Goal: Transaction & Acquisition: Subscribe to service/newsletter

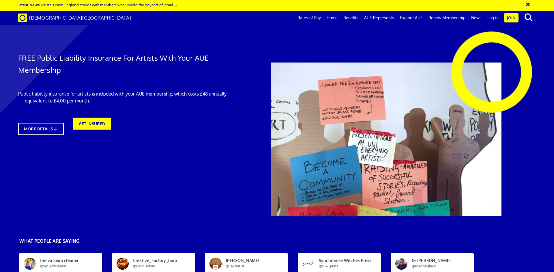
scroll to position [0, 9]
click at [95, 131] on link "GET INSURED" at bounding box center [92, 128] width 42 height 13
click at [102, 125] on link "GET INSURED" at bounding box center [92, 128] width 42 height 13
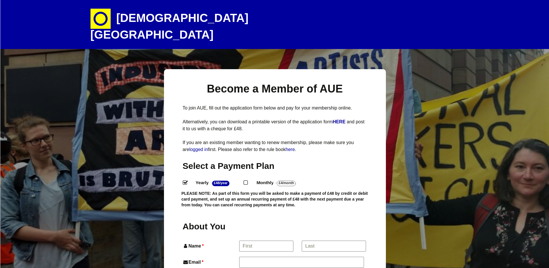
select select
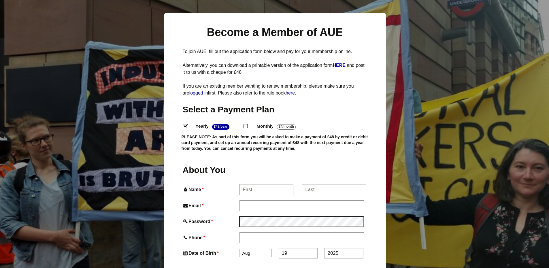
scroll to position [86, 0]
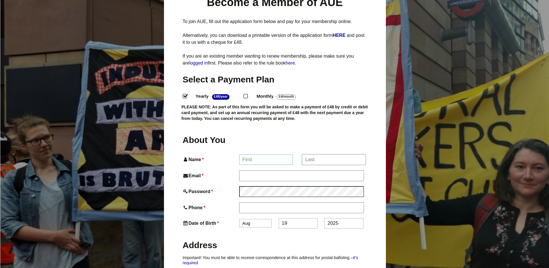
click at [259, 155] on input "Name *" at bounding box center [266, 160] width 54 height 10
type input "[PERSON_NAME]"
type input "[EMAIL_ADDRESS][DOMAIN_NAME]"
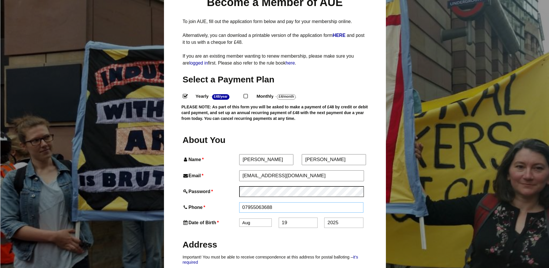
type input "07955063688"
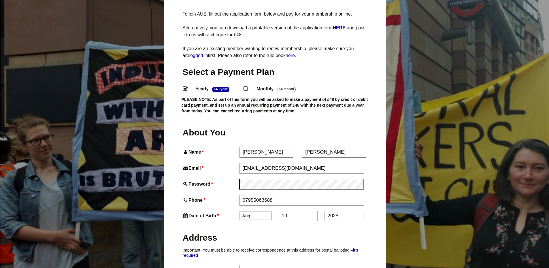
scroll to position [115, 0]
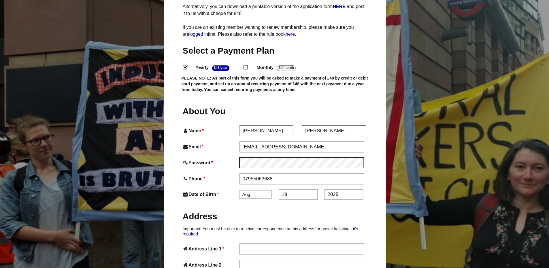
click at [257, 190] on select "Jan Feb Mar Apr May Jun [DATE] Aug Sep Oct Nov Dec" at bounding box center [255, 194] width 33 height 8
select select "12"
click at [239, 190] on select "Jan Feb Mar Apr May Jun [DATE] Aug Sep Oct Nov Dec" at bounding box center [255, 194] width 33 height 8
drag, startPoint x: 304, startPoint y: 181, endPoint x: 257, endPoint y: 179, distance: 46.7
click at [257, 189] on div "Date of Birth * Jan Feb Mar Apr May Jun [DATE] Aug Sep Oct Nov [DATE]" at bounding box center [275, 194] width 185 height 10
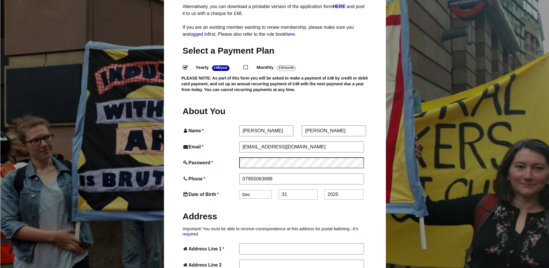
type input "31"
drag, startPoint x: 348, startPoint y: 185, endPoint x: 312, endPoint y: 183, distance: 36.4
click at [312, 189] on div "Date of Birth * Jan Feb Mar Apr May Jun [DATE] Aug Sep Oct Nov [DATE]" at bounding box center [275, 194] width 185 height 10
type input "1969"
click at [281, 244] on input "Address Line 1 *" at bounding box center [301, 249] width 125 height 10
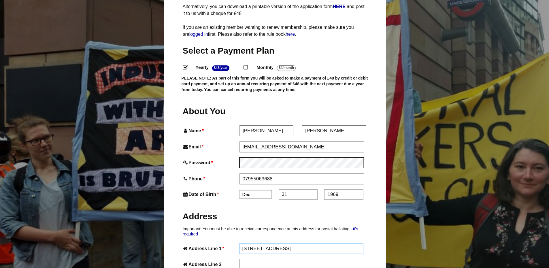
type input "[STREET_ADDRESS]"
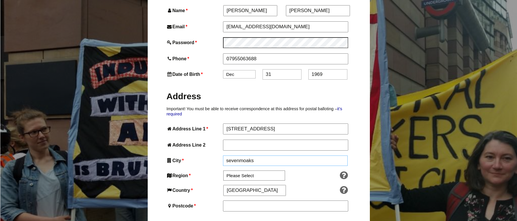
scroll to position [266, 0]
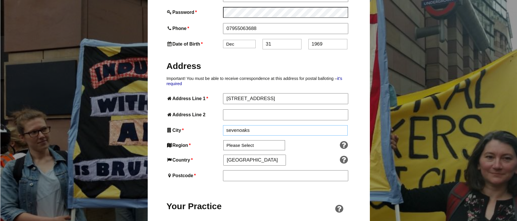
type input "sevenoaks"
select select "[GEOGRAPHIC_DATA]"
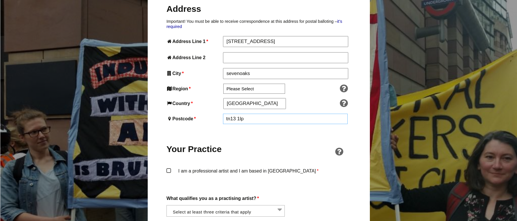
scroll to position [323, 0]
type input "tn13 1lp"
click at [234, 167] on label "I am a professional artist and I am based in [GEOGRAPHIC_DATA] *" at bounding box center [258, 175] width 185 height 17
click at [0, 0] on input "I am a professional artist and I am based in [GEOGRAPHIC_DATA] *" at bounding box center [0, 0] width 0 height 0
click at [275, 205] on li at bounding box center [227, 210] width 118 height 10
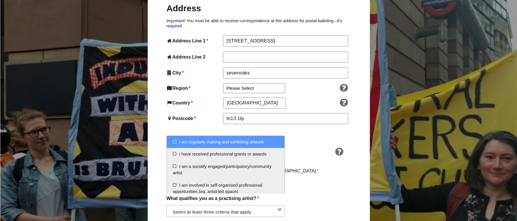
click at [204, 141] on li "I am regularly making and exhibiting artwork" at bounding box center [226, 142] width 118 height 12
select select "regularly_making_and_exhibiting_artwork"
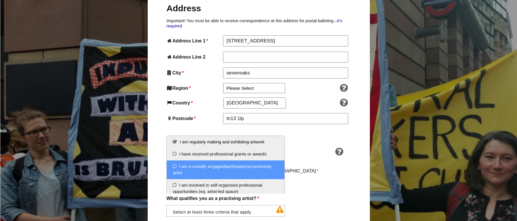
click at [223, 166] on li "I am a socially engaged/participatory/community artist" at bounding box center [226, 169] width 118 height 19
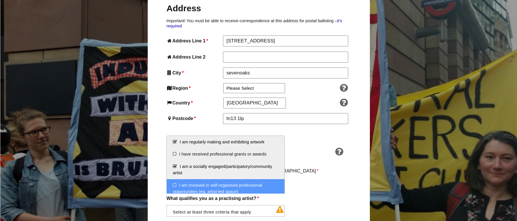
click at [217, 185] on li "I am involved in self-organised professional opportunities (eg. artist-led spac…" at bounding box center [226, 188] width 118 height 19
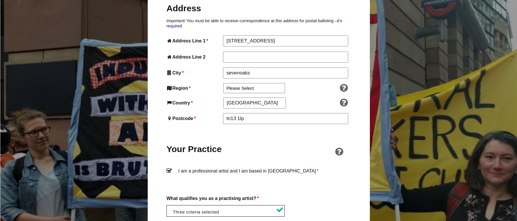
click at [331, 194] on div "What qualifies you as a practising artist? * I am regularly making and exhibiti…" at bounding box center [258, 205] width 185 height 22
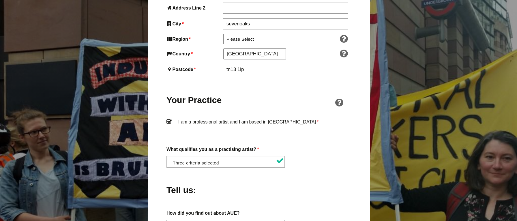
scroll to position [468, 0]
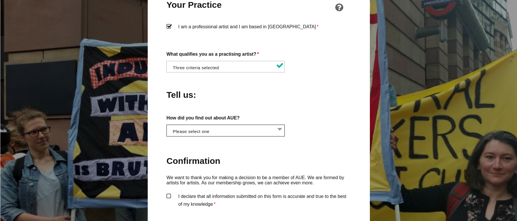
click at [223, 125] on li at bounding box center [227, 130] width 118 height 10
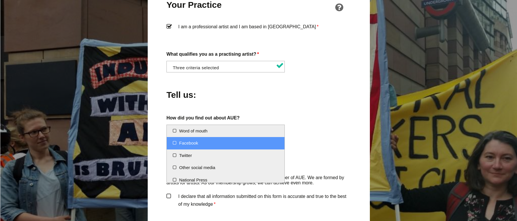
select select "Facebook"
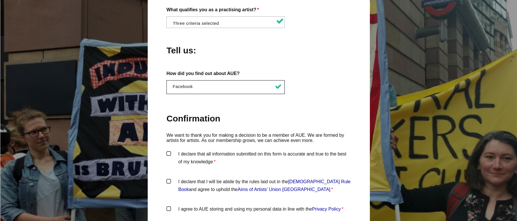
scroll to position [583, 0]
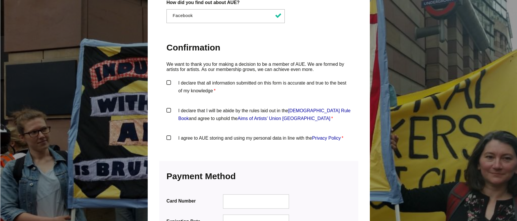
click at [197, 79] on label "I declare that all information submitted on this form is accurate and true to t…" at bounding box center [258, 87] width 185 height 17
click at [0, 0] on input "I declare that all information submitted on this form is accurate and true to t…" at bounding box center [0, 0] width 0 height 0
click at [189, 107] on label "I declare that I will be abide by the rules laid out in the [DEMOGRAPHIC_DATA] …" at bounding box center [258, 115] width 185 height 17
click at [0, 0] on input "I declare that I will be abide by the rules laid out in the [DEMOGRAPHIC_DATA] …" at bounding box center [0, 0] width 0 height 0
click at [190, 134] on label "I agree to AUE storing and using my personal data in line with the Privacy Poli…" at bounding box center [258, 142] width 185 height 17
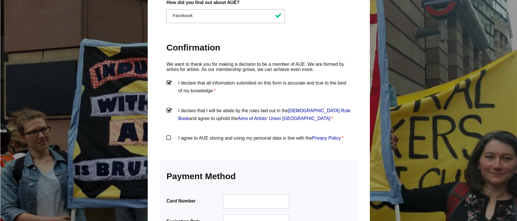
click at [0, 0] on input "I agree to AUE storing and using my personal data in line with the Privacy Poli…" at bounding box center [0, 0] width 0 height 0
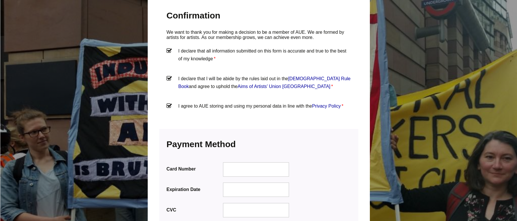
scroll to position [669, 0]
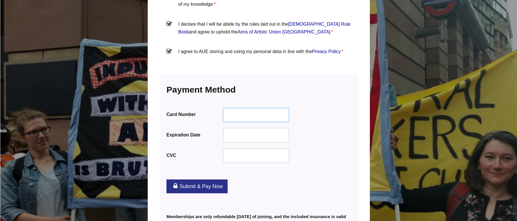
click at [247, 108] on div at bounding box center [256, 115] width 66 height 14
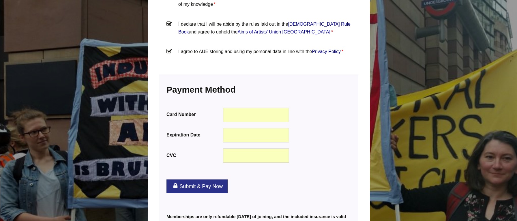
click at [216, 179] on link "Submit & Pay Now" at bounding box center [196, 186] width 61 height 14
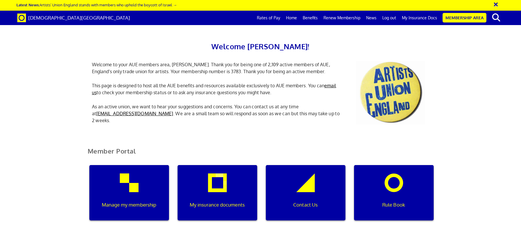
scroll to position [86, 0]
click at [195, 165] on div "My insurance documents" at bounding box center [218, 192] width 80 height 55
click at [212, 165] on div "My insurance documents" at bounding box center [218, 192] width 80 height 55
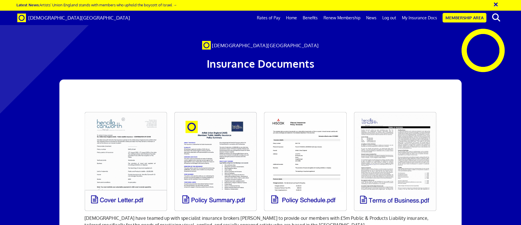
scroll to position [86, 0]
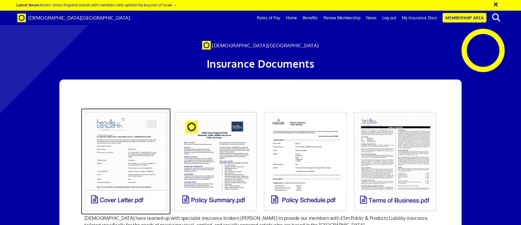
click at [140, 108] on link at bounding box center [126, 161] width 90 height 106
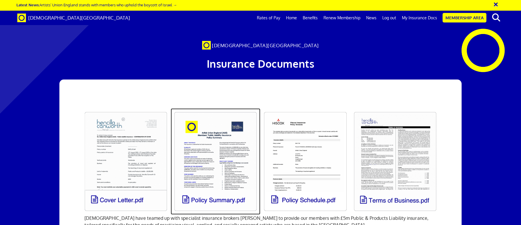
click at [215, 108] on link at bounding box center [216, 161] width 90 height 106
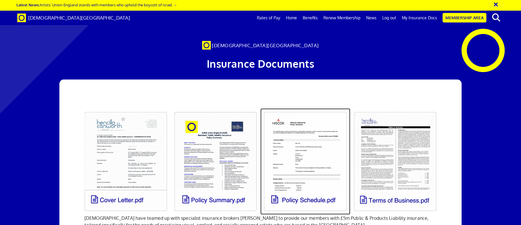
click at [319, 108] on link at bounding box center [305, 161] width 90 height 106
